Goal: Information Seeking & Learning: Find specific fact

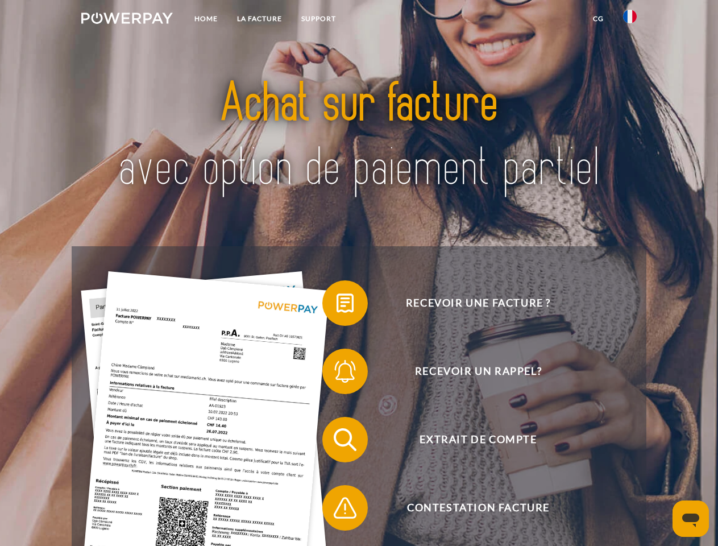
click at [127, 20] on img at bounding box center [126, 18] width 91 height 11
click at [630, 20] on img at bounding box center [630, 17] width 14 height 14
click at [598, 19] on link "CG" at bounding box center [598, 19] width 30 height 20
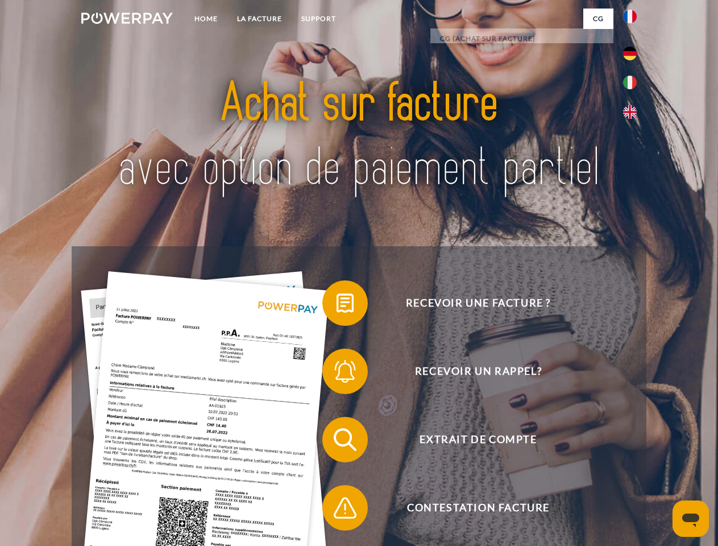
click at [336, 305] on span at bounding box center [327, 302] width 57 height 57
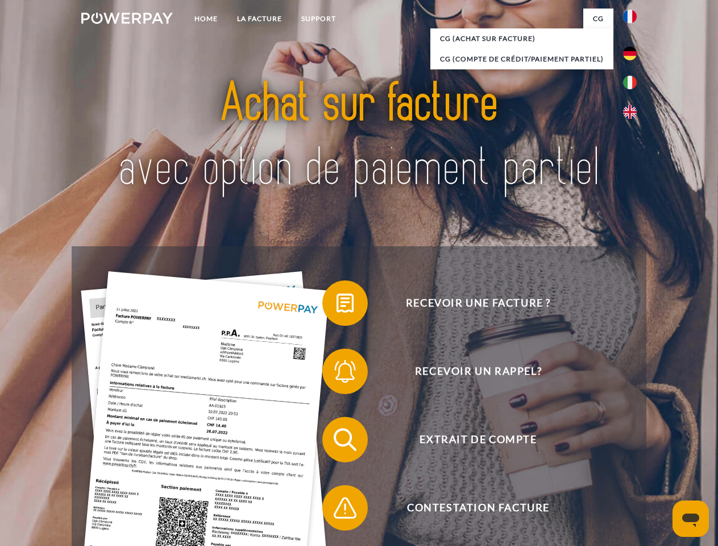
click at [336, 373] on span at bounding box center [327, 371] width 57 height 57
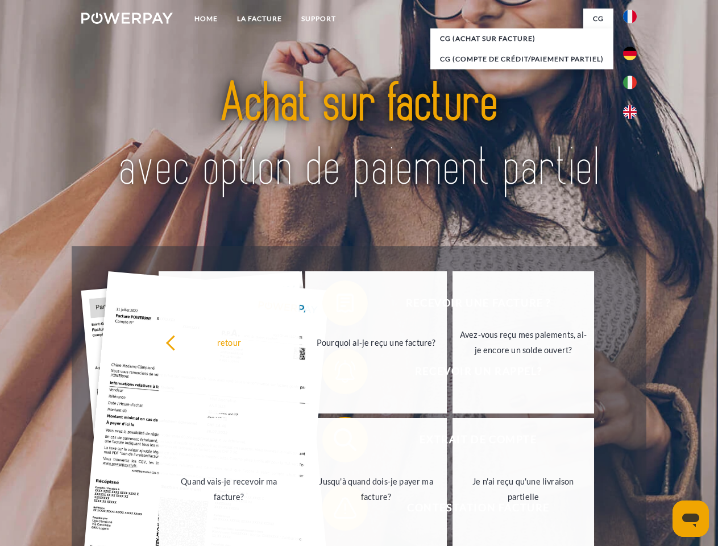
click at [336, 442] on link "Jusqu'à quand dois-je payer ma facture?" at bounding box center [375, 489] width 141 height 142
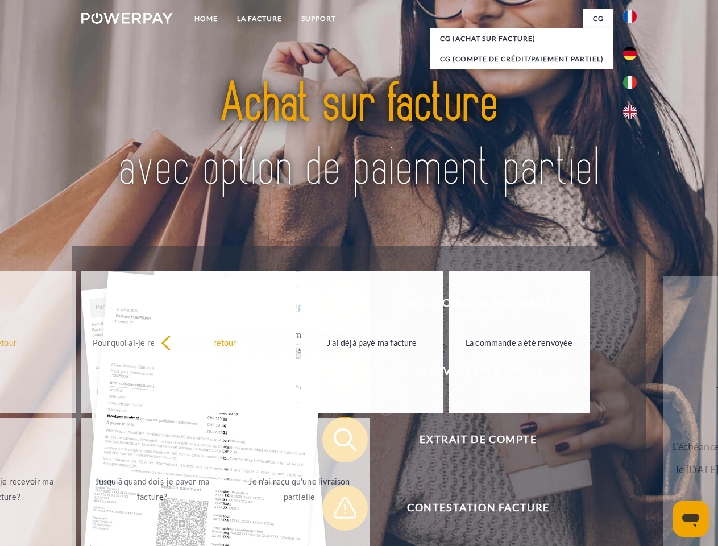
click at [336, 510] on span at bounding box center [327, 507] width 57 height 57
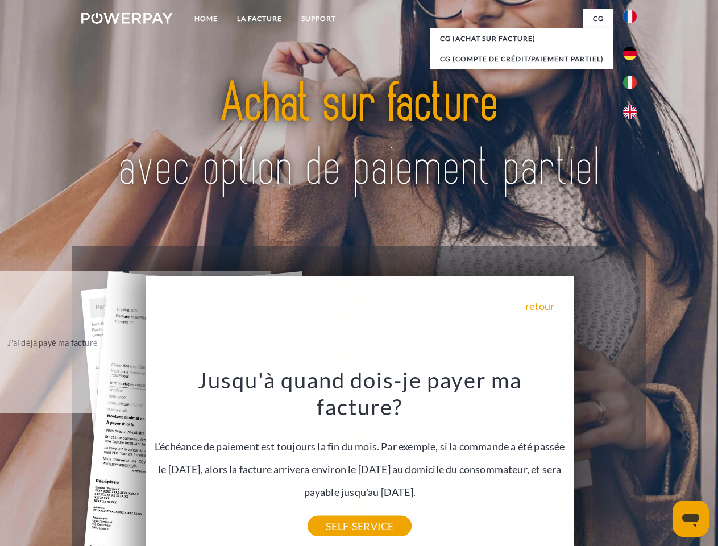
click at [690, 518] on icon "Ouvrir la fenêtre de messagerie" at bounding box center [690, 520] width 17 height 14
